Goal: Task Accomplishment & Management: Use online tool/utility

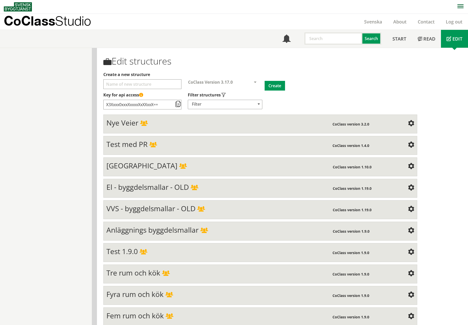
scroll to position [1736, 0]
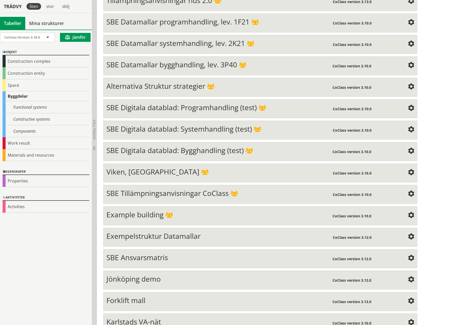
scroll to position [1814, 0]
click at [150, 316] on span "Karlstads VA-nät" at bounding box center [133, 321] width 55 height 10
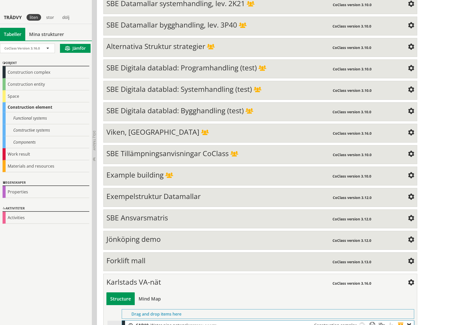
scroll to position [1865, 0]
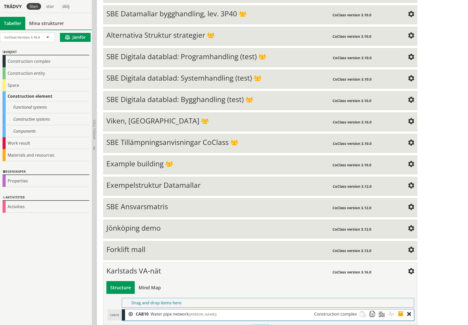
click at [131, 309] on div at bounding box center [129, 313] width 8 height 9
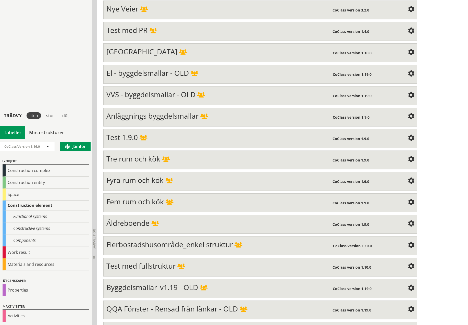
scroll to position [0, 0]
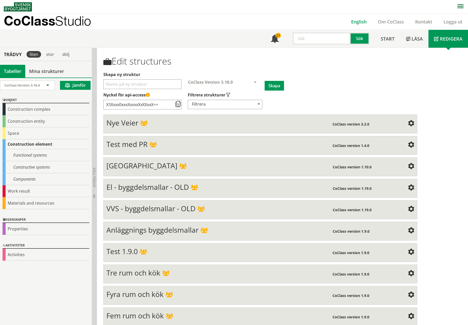
click at [357, 22] on link "English" at bounding box center [358, 22] width 27 height 6
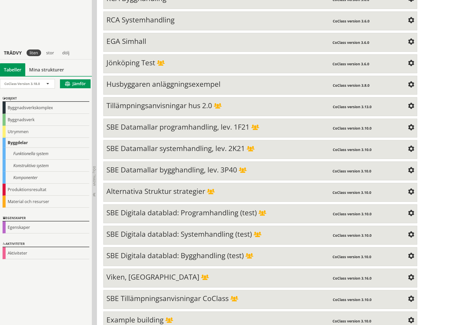
scroll to position [1814, 0]
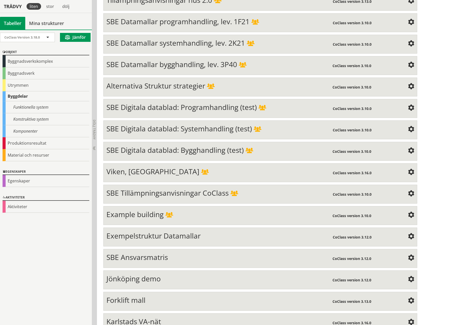
click at [141, 316] on span "Karlstads VA-nät" at bounding box center [133, 321] width 55 height 10
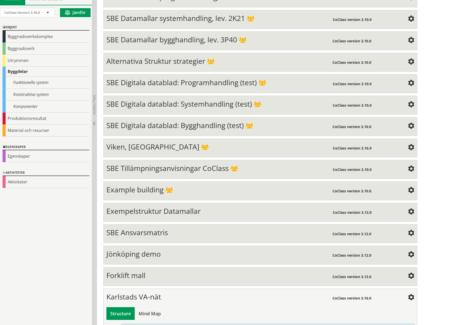
scroll to position [1865, 0]
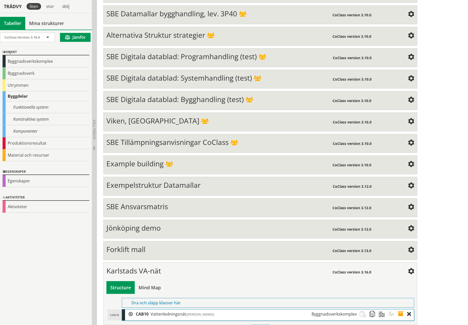
click at [131, 309] on div at bounding box center [129, 313] width 8 height 9
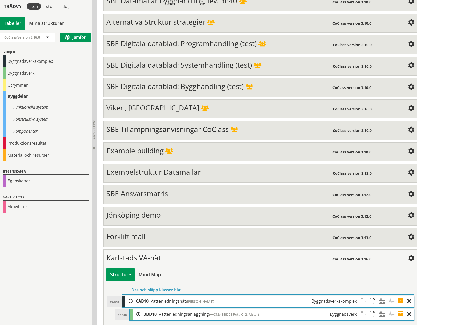
click at [138, 309] on div at bounding box center [137, 313] width 8 height 9
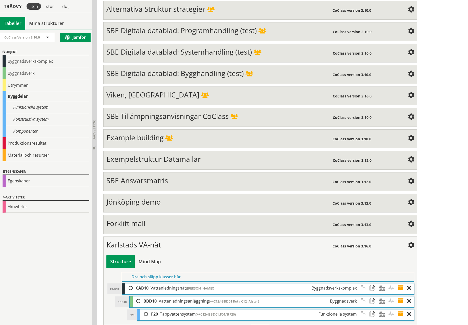
click at [147, 309] on div at bounding box center [144, 313] width 8 height 9
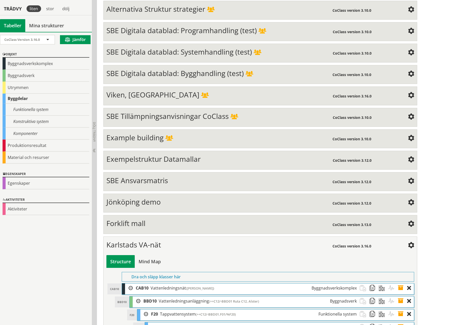
scroll to position [1917, 0]
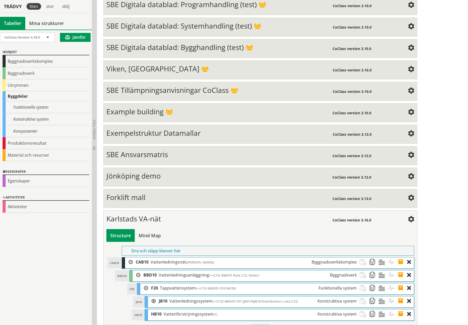
click at [154, 296] on div at bounding box center [152, 300] width 8 height 9
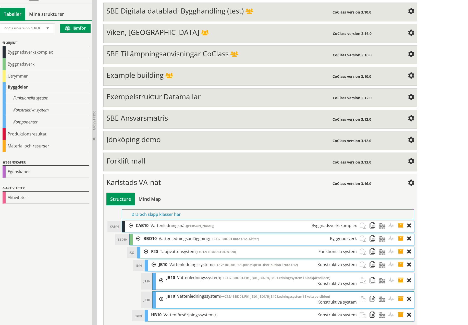
scroll to position [1954, 0]
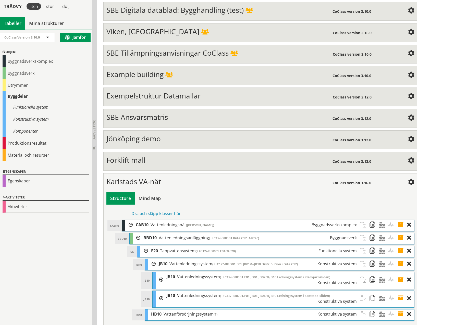
click at [161, 272] on div at bounding box center [160, 279] width 8 height 15
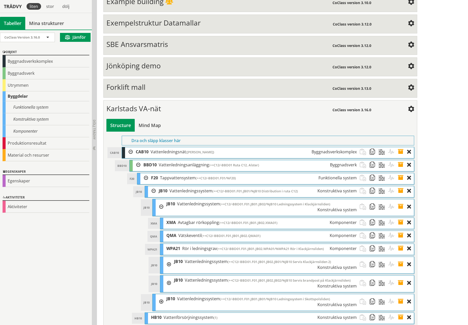
scroll to position [2031, 0]
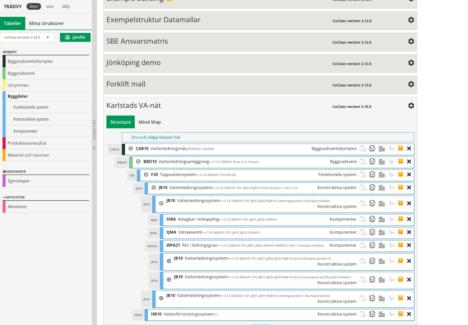
click at [170, 253] on div at bounding box center [167, 260] width 8 height 15
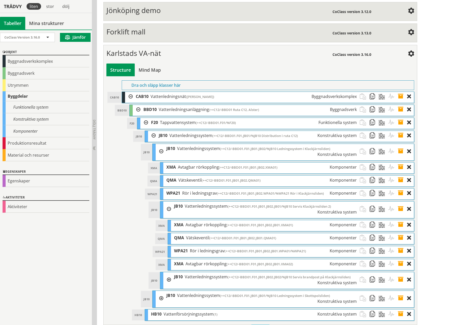
scroll to position [2083, 0]
